Goal: Transaction & Acquisition: Purchase product/service

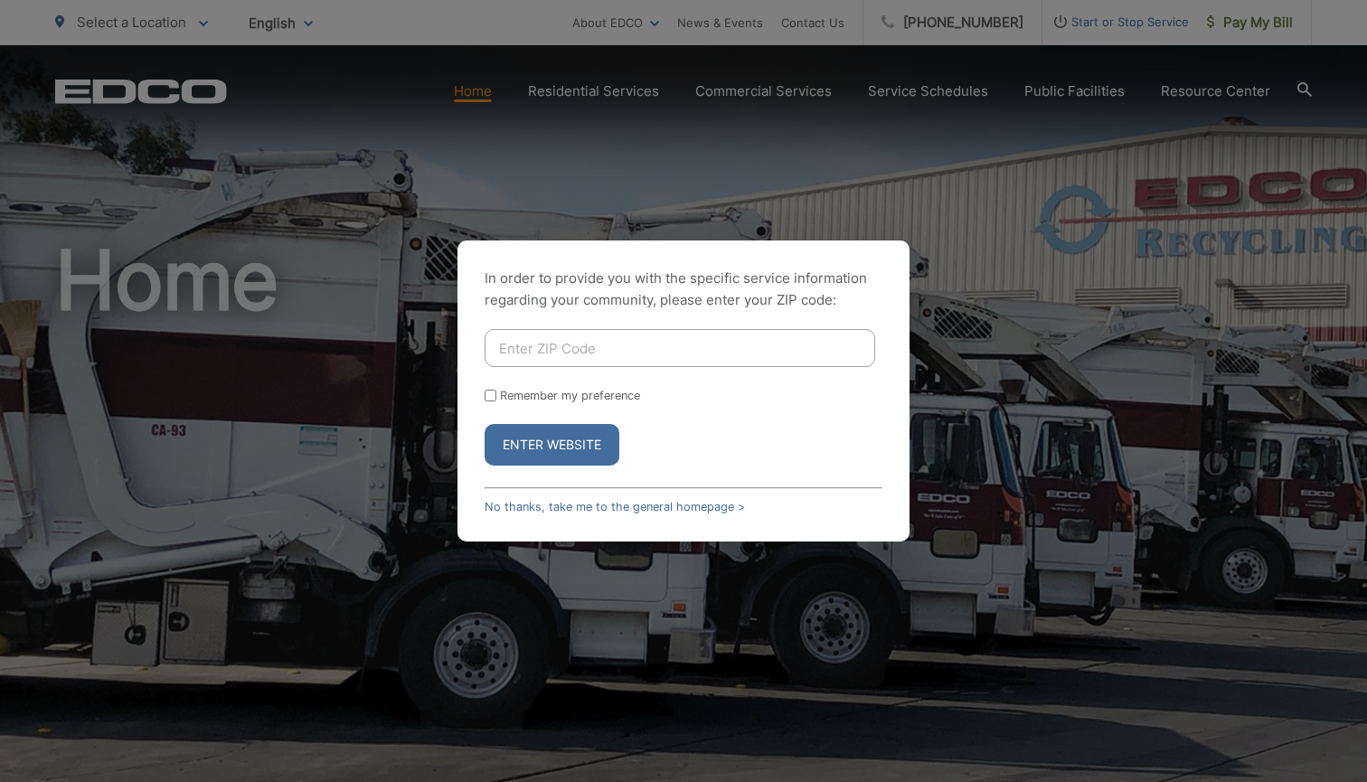
click at [612, 352] on input "Enter ZIP Code" at bounding box center [680, 348] width 391 height 38
type input "92069"
click at [493, 395] on input "Remember my preference" at bounding box center [491, 396] width 12 height 12
checkbox input "true"
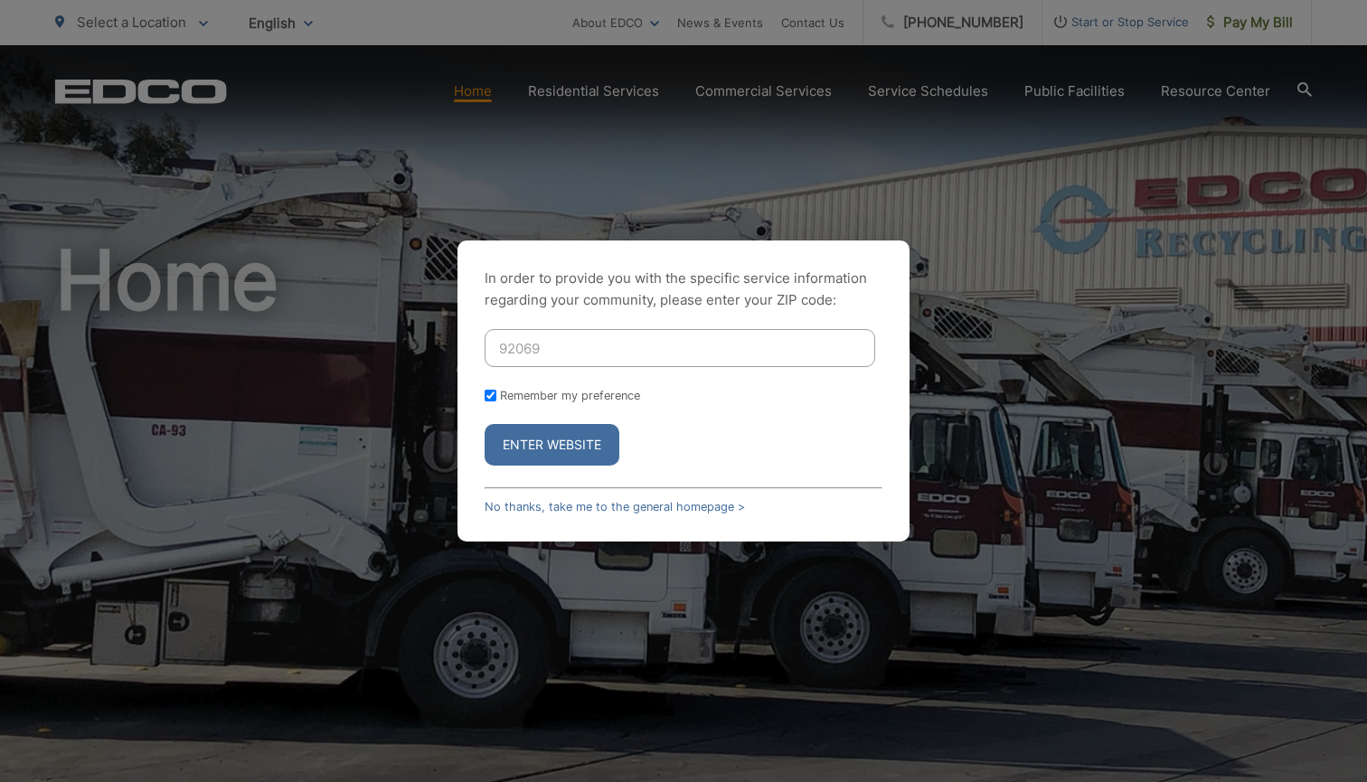
click at [530, 442] on button "Enter Website" at bounding box center [552, 445] width 135 height 42
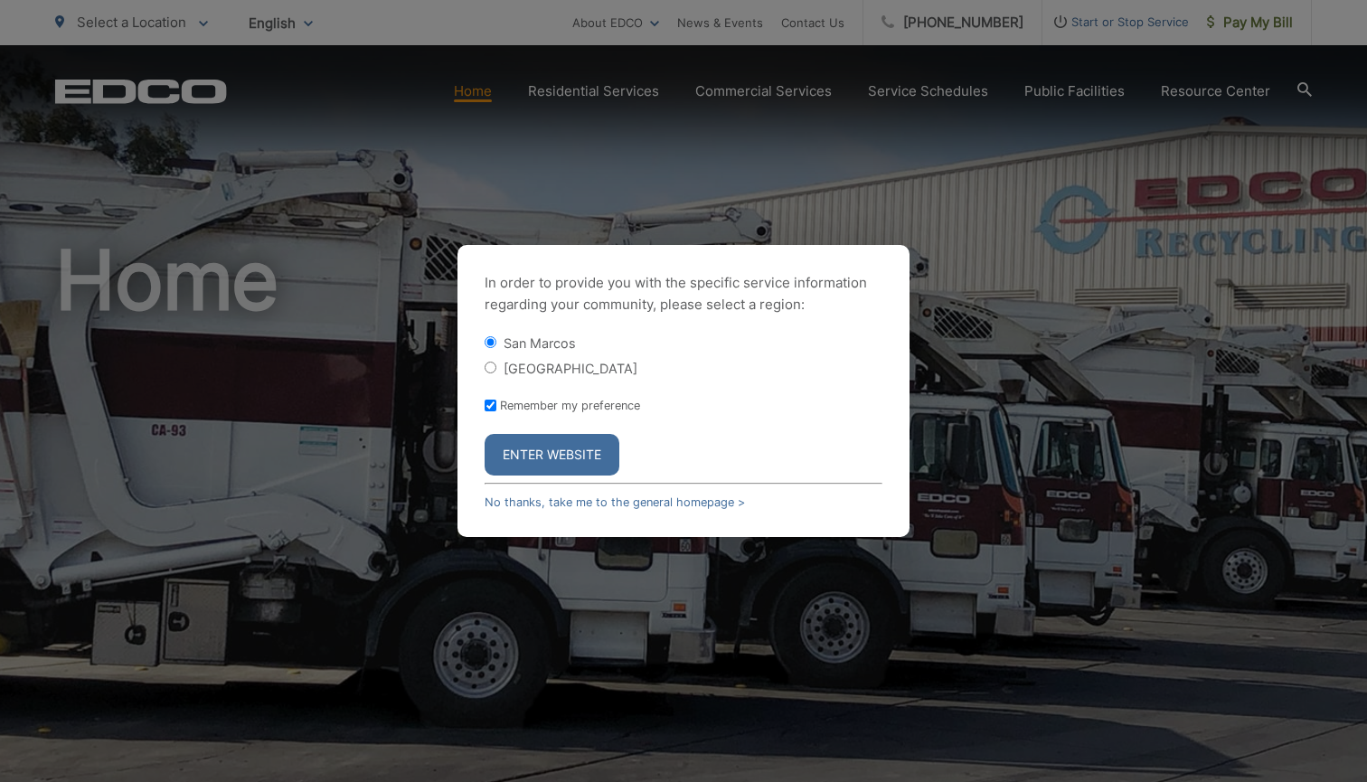
click at [540, 450] on button "Enter Website" at bounding box center [552, 455] width 135 height 42
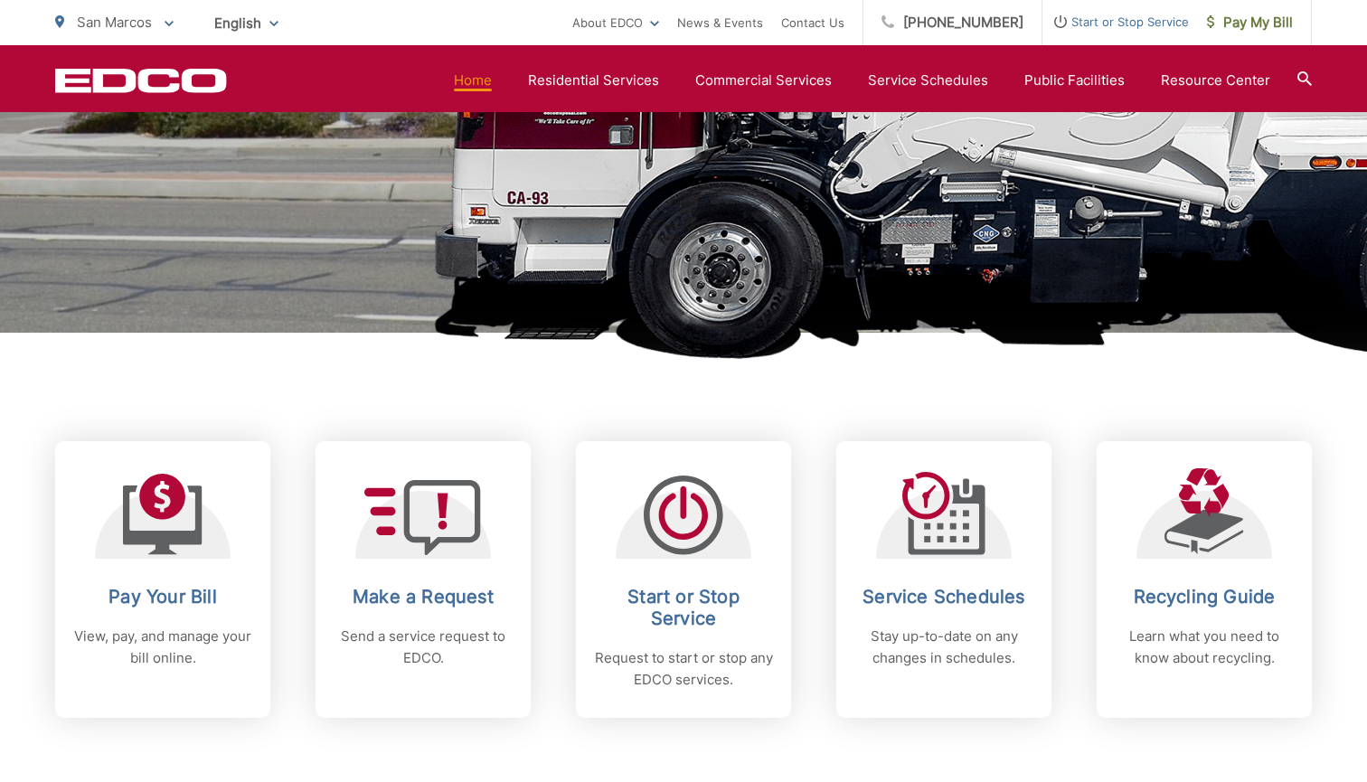
scroll to position [750, 0]
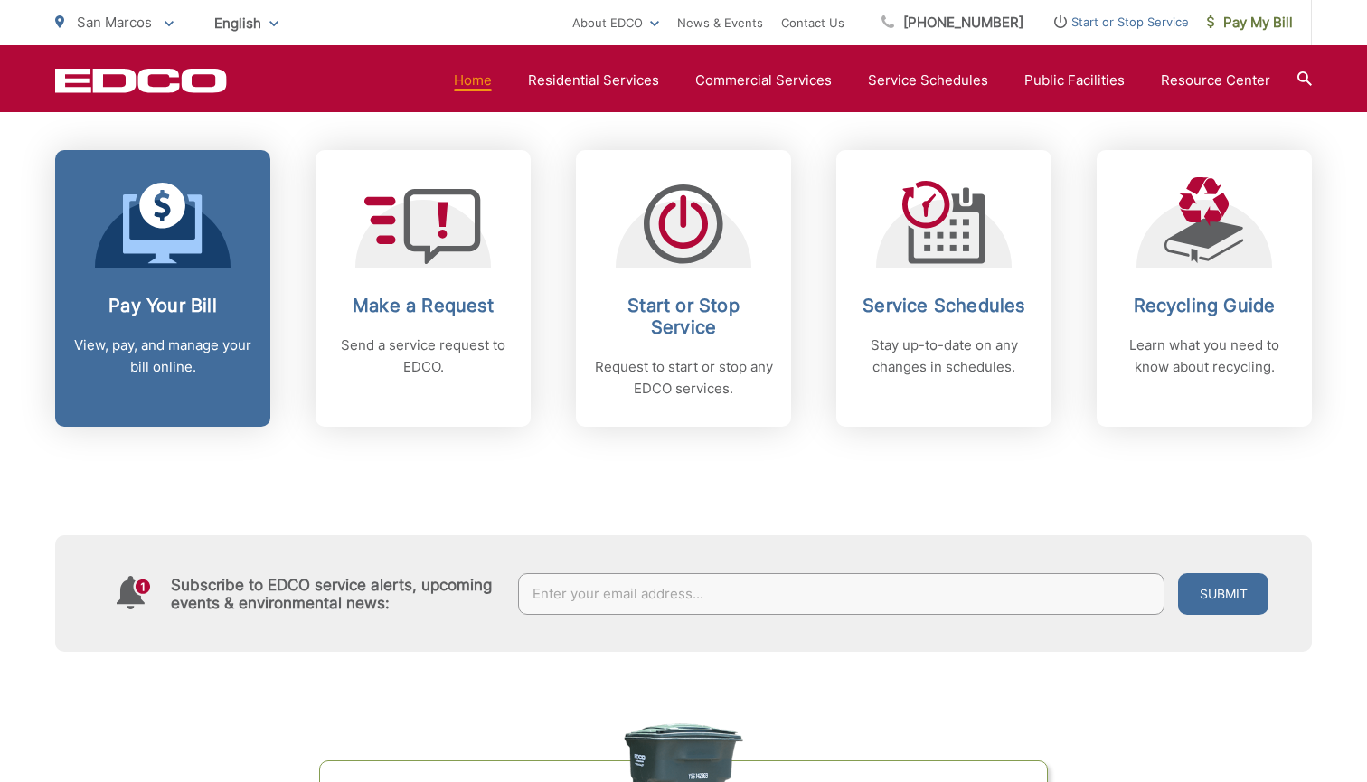
click at [199, 291] on link "Pay Your Bill View, pay, and manage your bill online." at bounding box center [162, 288] width 215 height 277
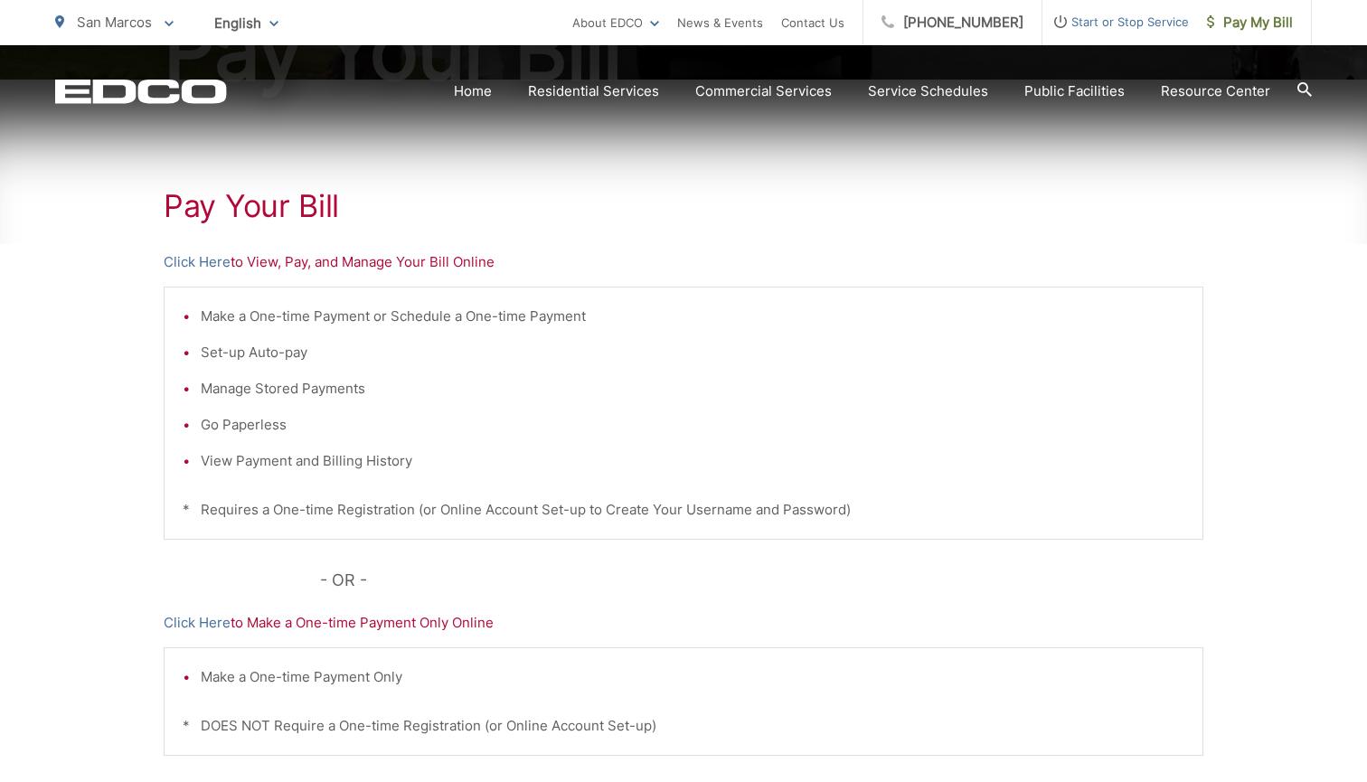
scroll to position [285, 0]
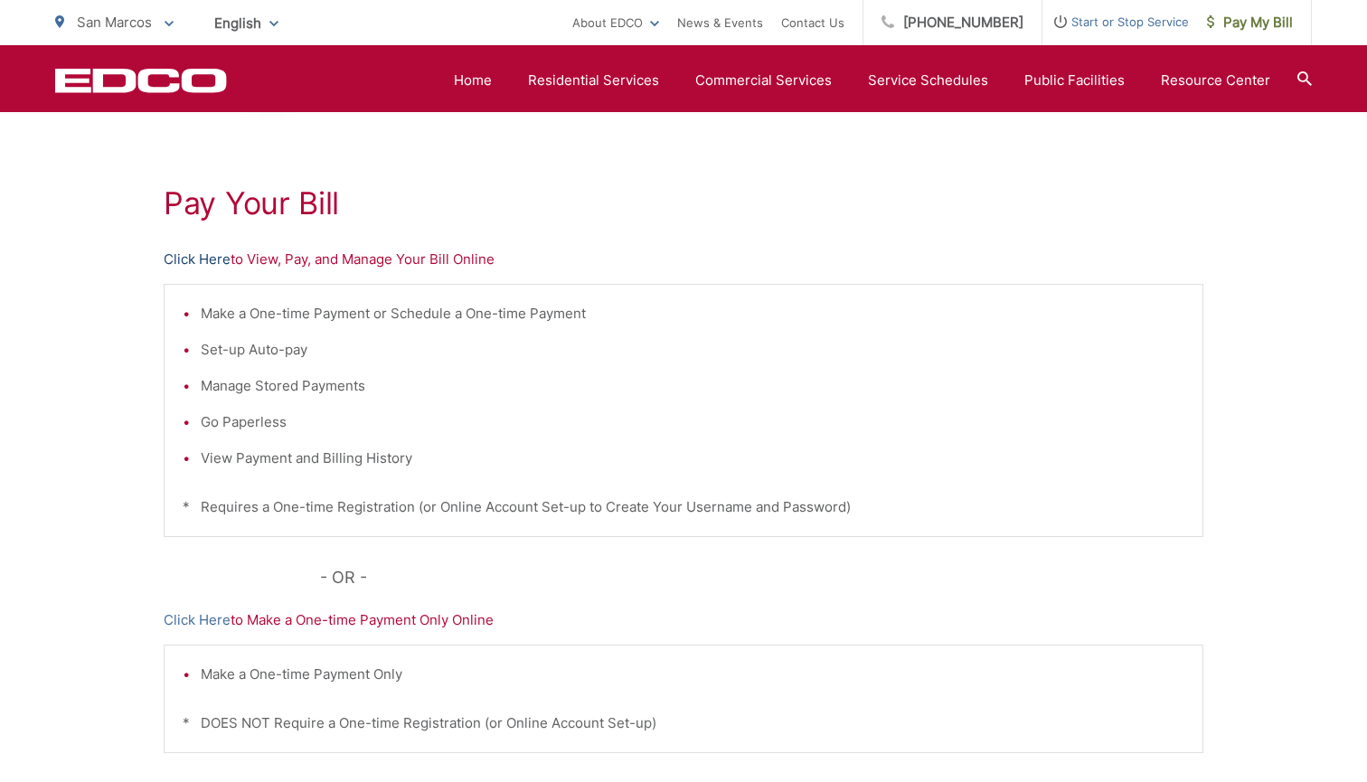
click at [215, 256] on link "Click Here" at bounding box center [197, 260] width 67 height 22
